Goal: Check status: Check status

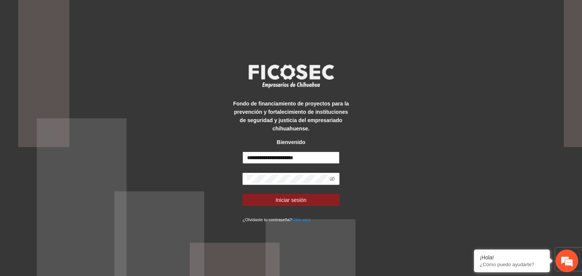
drag, startPoint x: 0, startPoint y: 0, endPoint x: 279, endPoint y: 158, distance: 320.6
click at [279, 158] on input "**********" at bounding box center [290, 158] width 97 height 12
type input "*"
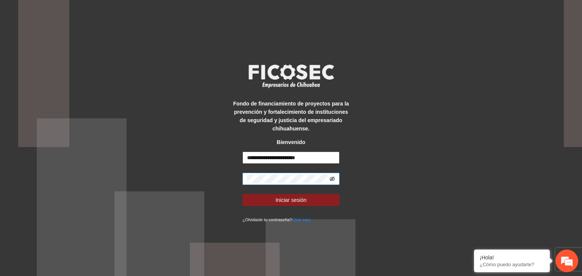
click at [334, 179] on icon "eye-invisible" at bounding box center [331, 179] width 5 height 5
type input "**********"
click at [334, 179] on icon "eye" at bounding box center [331, 179] width 5 height 4
click at [333, 179] on icon "eye-invisible" at bounding box center [331, 178] width 5 height 5
click at [333, 179] on icon "eye" at bounding box center [331, 178] width 5 height 5
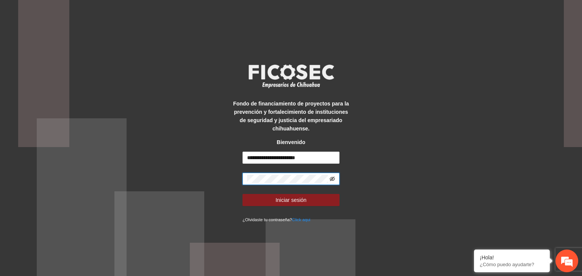
click at [333, 179] on icon "eye-invisible" at bounding box center [331, 178] width 5 height 5
click at [333, 178] on icon "eye" at bounding box center [331, 178] width 5 height 5
click at [430, 168] on div "**********" at bounding box center [291, 138] width 582 height 276
click at [293, 199] on span "Iniciar sesión" at bounding box center [290, 200] width 31 height 8
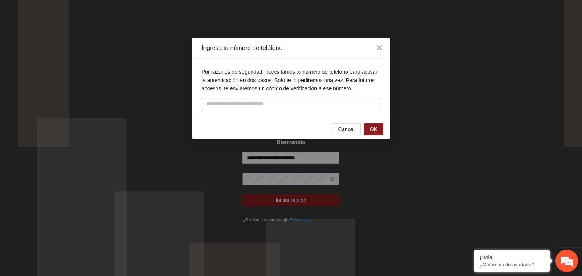
click at [271, 105] on input "tel" at bounding box center [290, 104] width 179 height 12
type input "**********"
click at [371, 125] on span "OK" at bounding box center [374, 129] width 8 height 8
click at [265, 99] on input "text" at bounding box center [290, 104] width 179 height 12
type input "******"
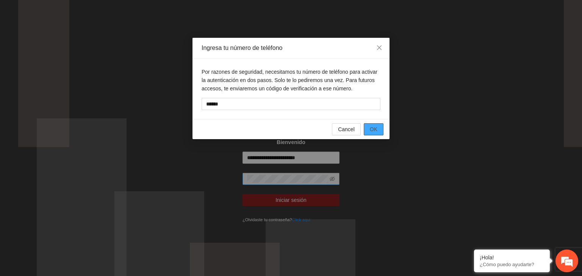
click at [370, 126] on button "OK" at bounding box center [374, 129] width 20 height 12
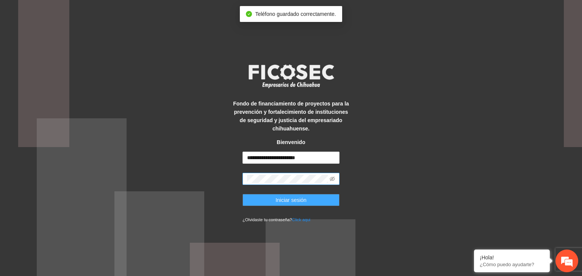
click at [291, 200] on span "Iniciar sesión" at bounding box center [290, 200] width 31 height 8
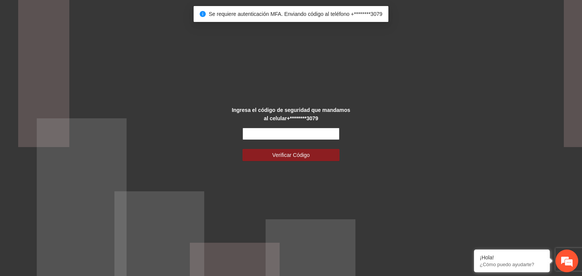
click at [286, 136] on input "text" at bounding box center [290, 134] width 97 height 12
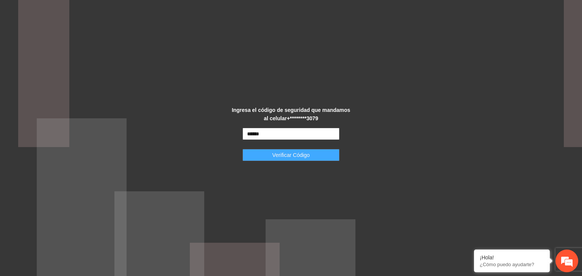
type input "******"
click at [294, 158] on span "Verificar Código" at bounding box center [290, 155] width 37 height 8
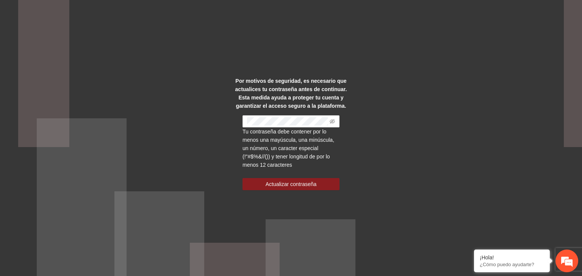
click at [204, 148] on div "Por motivos de seguridad, es necesario que actualices tu contraseña antes de co…" at bounding box center [291, 138] width 582 height 276
click at [330, 117] on span at bounding box center [331, 121] width 5 height 8
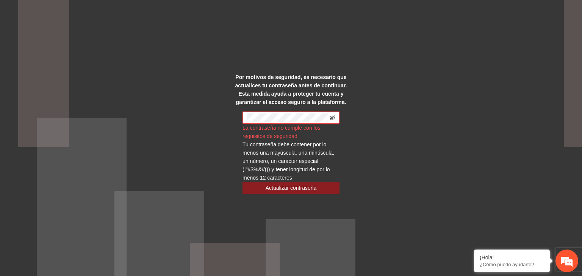
click at [332, 119] on icon "eye-invisible" at bounding box center [331, 117] width 5 height 5
click at [357, 101] on div "Por motivos de seguridad, es necesario que actualices tu contraseña antes de co…" at bounding box center [291, 138] width 582 height 276
click at [374, 86] on div "Por motivos de seguridad, es necesario que actualices tu contraseña antes de co…" at bounding box center [291, 138] width 582 height 276
click at [332, 118] on icon "eye" at bounding box center [331, 118] width 5 height 4
click at [332, 117] on icon "eye-invisible" at bounding box center [331, 118] width 5 height 5
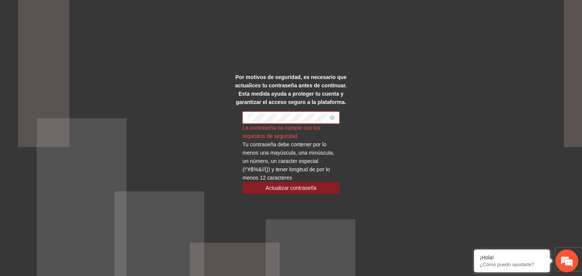
click at [367, 93] on div "Por motivos de seguridad, es necesario que actualices tu contraseña antes de co…" at bounding box center [291, 138] width 582 height 276
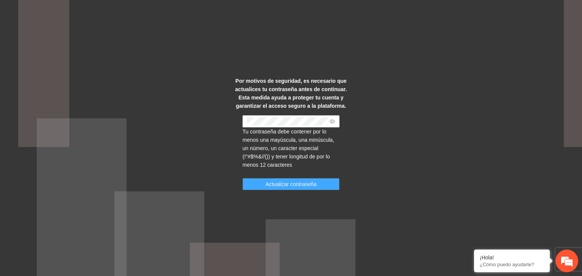
click at [318, 183] on button "Actualizar contraseña" at bounding box center [290, 184] width 97 height 12
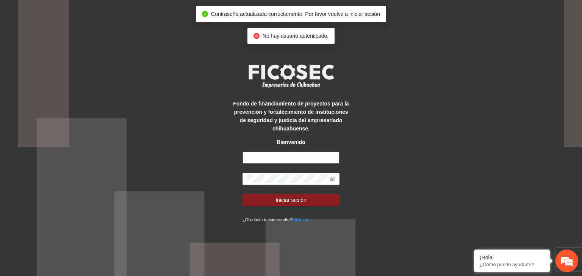
type input "**********"
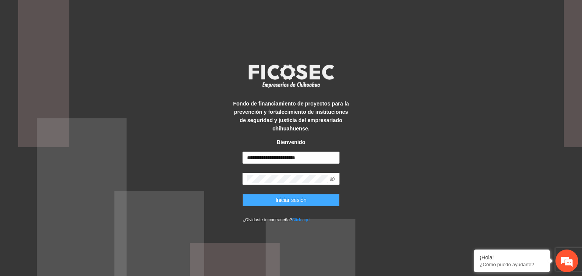
click at [298, 202] on span "Iniciar sesión" at bounding box center [290, 200] width 31 height 8
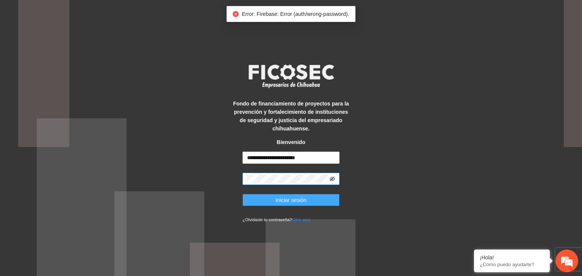
click at [330, 177] on icon "eye-invisible" at bounding box center [331, 178] width 5 height 5
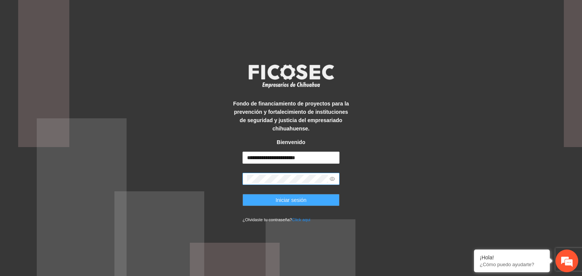
click at [288, 198] on span "Iniciar sesión" at bounding box center [290, 200] width 31 height 8
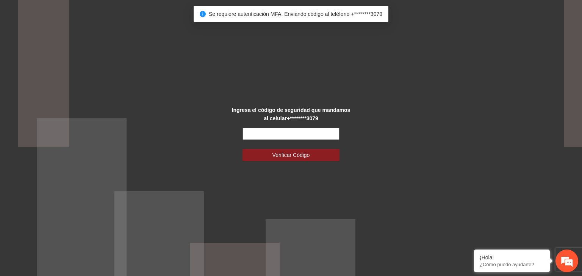
click at [297, 136] on input "text" at bounding box center [290, 134] width 97 height 12
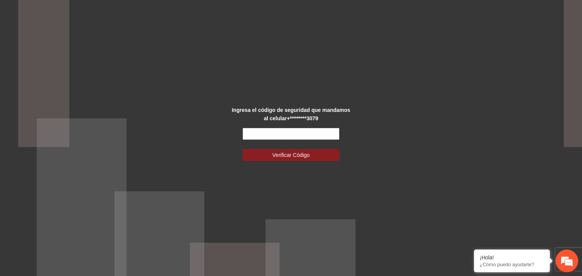
click at [326, 129] on input "text" at bounding box center [290, 134] width 97 height 12
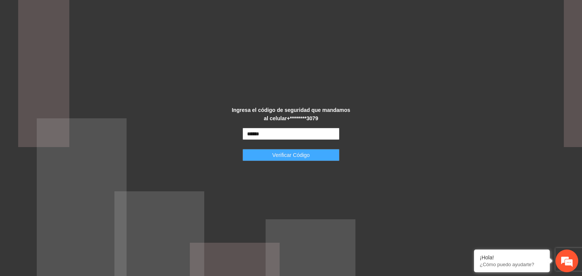
type input "******"
click at [314, 156] on button "Verificar Código" at bounding box center [290, 155] width 97 height 12
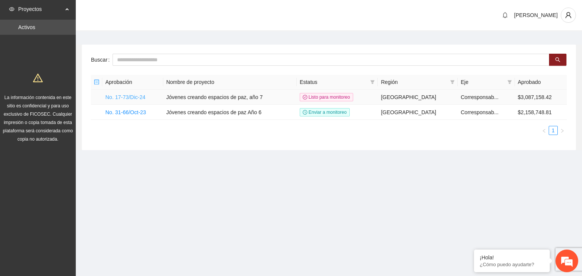
click at [129, 99] on link "No. 17-73/Dic-24" at bounding box center [125, 97] width 40 height 6
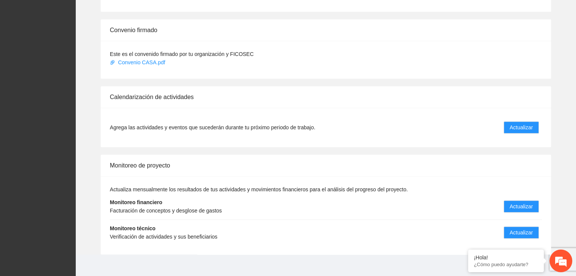
scroll to position [582, 0]
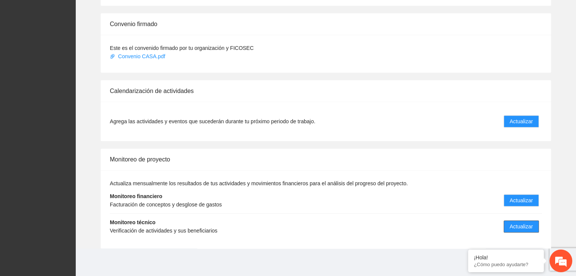
click at [521, 226] on span "Actualizar" at bounding box center [521, 227] width 23 height 8
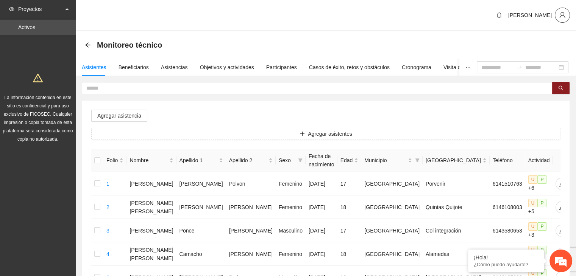
click at [564, 16] on icon "user" at bounding box center [562, 15] width 6 height 6
click at [562, 17] on icon "user" at bounding box center [562, 15] width 7 height 7
click at [427, 19] on div "[PERSON_NAME]" at bounding box center [326, 15] width 500 height 31
click at [501, 17] on icon "bell" at bounding box center [499, 15] width 5 height 6
click at [505, 14] on span "bell" at bounding box center [498, 15] width 11 height 6
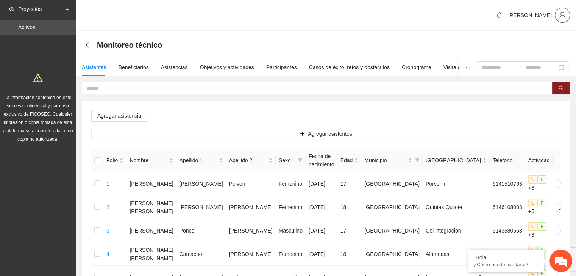
click at [561, 16] on icon "user" at bounding box center [562, 15] width 7 height 7
click at [505, 17] on button "button" at bounding box center [499, 15] width 12 height 12
click at [502, 14] on icon "bell" at bounding box center [499, 15] width 6 height 6
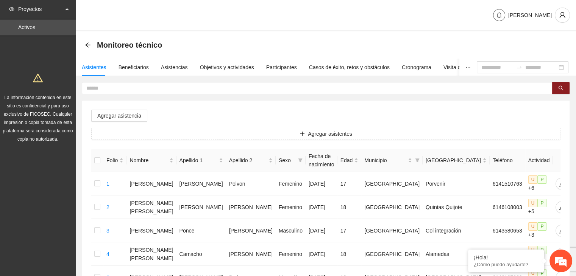
click at [502, 14] on icon "bell" at bounding box center [499, 15] width 6 height 6
click at [34, 27] on link "Activos" at bounding box center [26, 27] width 17 height 6
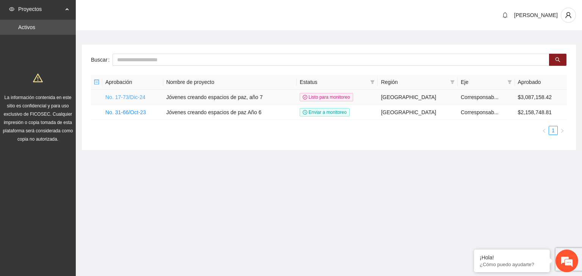
click at [141, 98] on link "No. 17-73/Dic-24" at bounding box center [125, 97] width 40 height 6
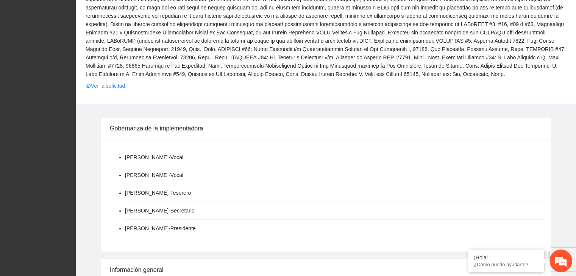
scroll to position [189, 0]
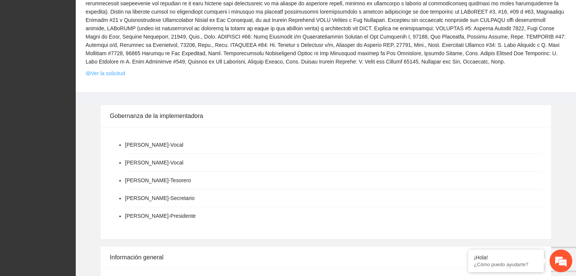
click at [109, 72] on link "Ver la solicitud" at bounding box center [105, 73] width 39 height 8
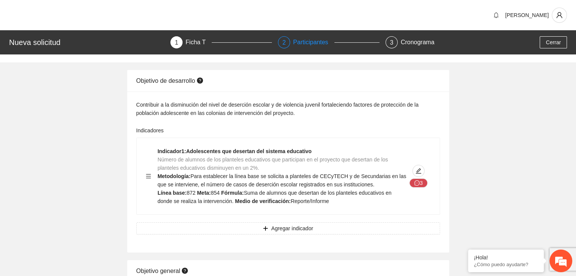
click at [296, 42] on div "Participantes" at bounding box center [313, 42] width 41 height 12
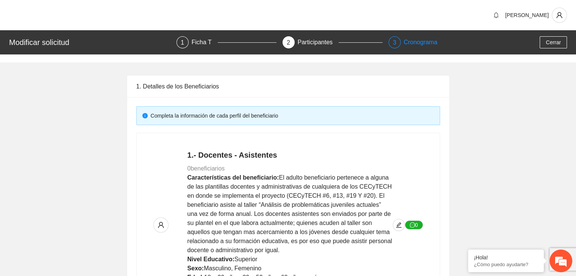
click at [420, 40] on div "Cronograma" at bounding box center [421, 42] width 34 height 12
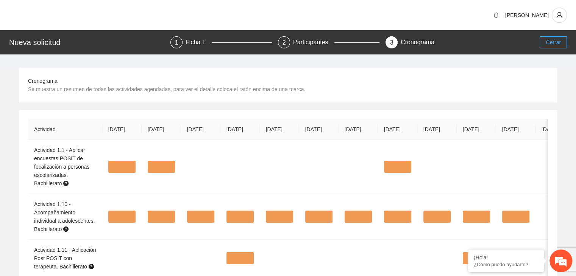
click at [551, 44] on span "Cerrar" at bounding box center [553, 42] width 15 height 8
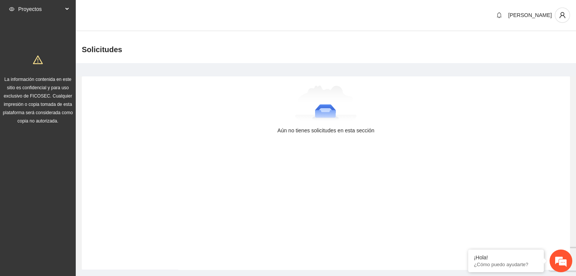
click at [23, 11] on span "Proyectos" at bounding box center [40, 9] width 45 height 15
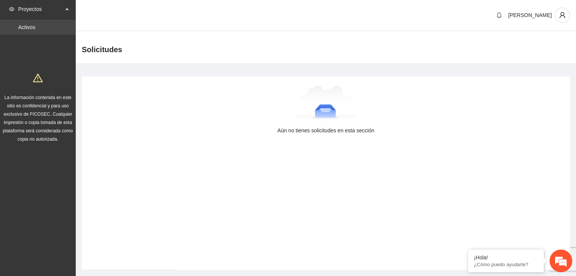
click at [34, 26] on link "Activos" at bounding box center [26, 27] width 17 height 6
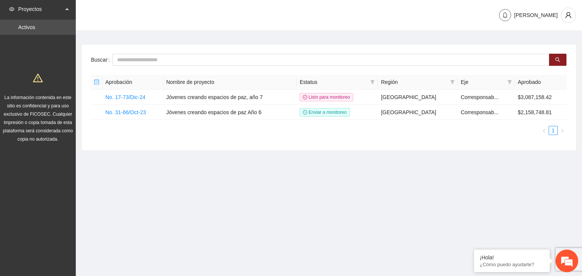
click at [508, 14] on icon "bell" at bounding box center [505, 15] width 6 height 6
